Goal: Contribute content

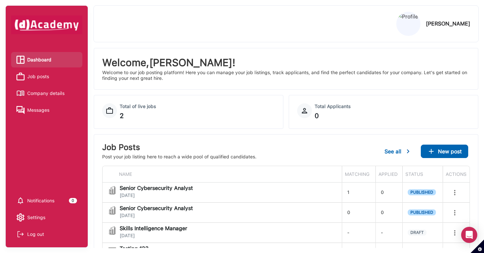
click at [45, 76] on span "Job posts" at bounding box center [38, 77] width 22 height 10
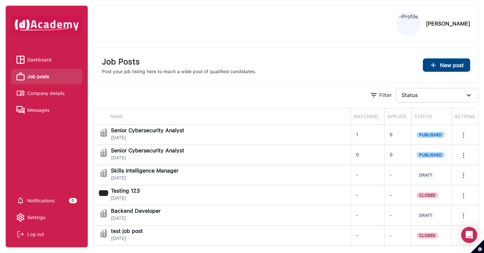
click at [448, 65] on span "New post" at bounding box center [452, 65] width 24 height 6
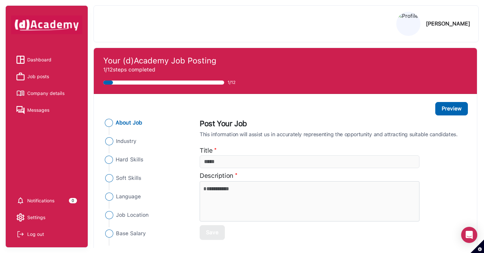
click at [126, 160] on span "Hard Skills" at bounding box center [130, 160] width 28 height 8
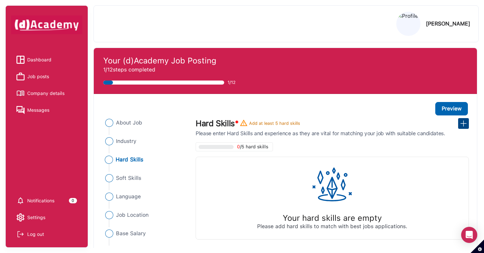
click at [463, 126] on img at bounding box center [464, 124] width 8 height 8
